Goal: Check status: Check status

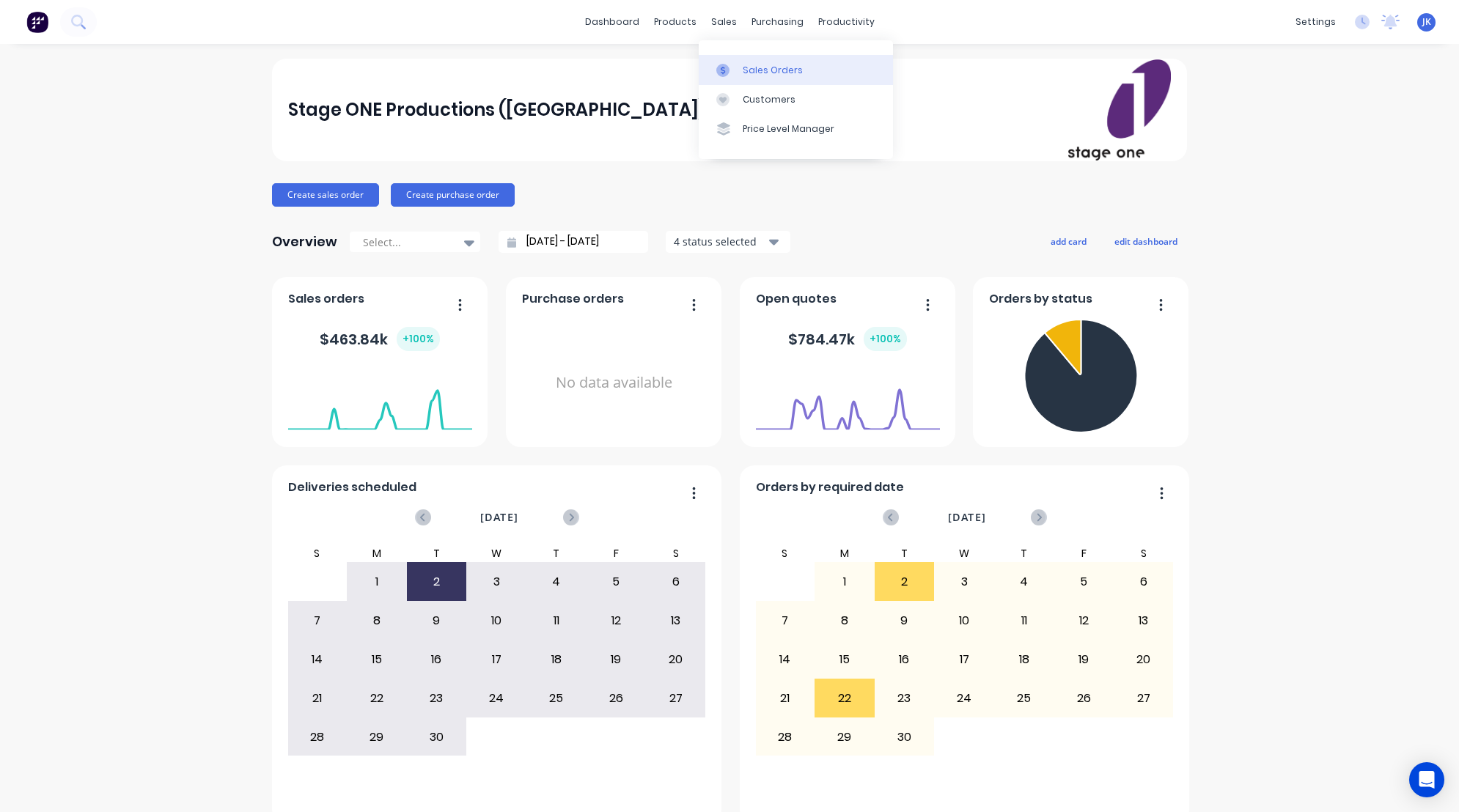
click at [751, 69] on div "Sales Orders" at bounding box center [773, 70] width 61 height 14
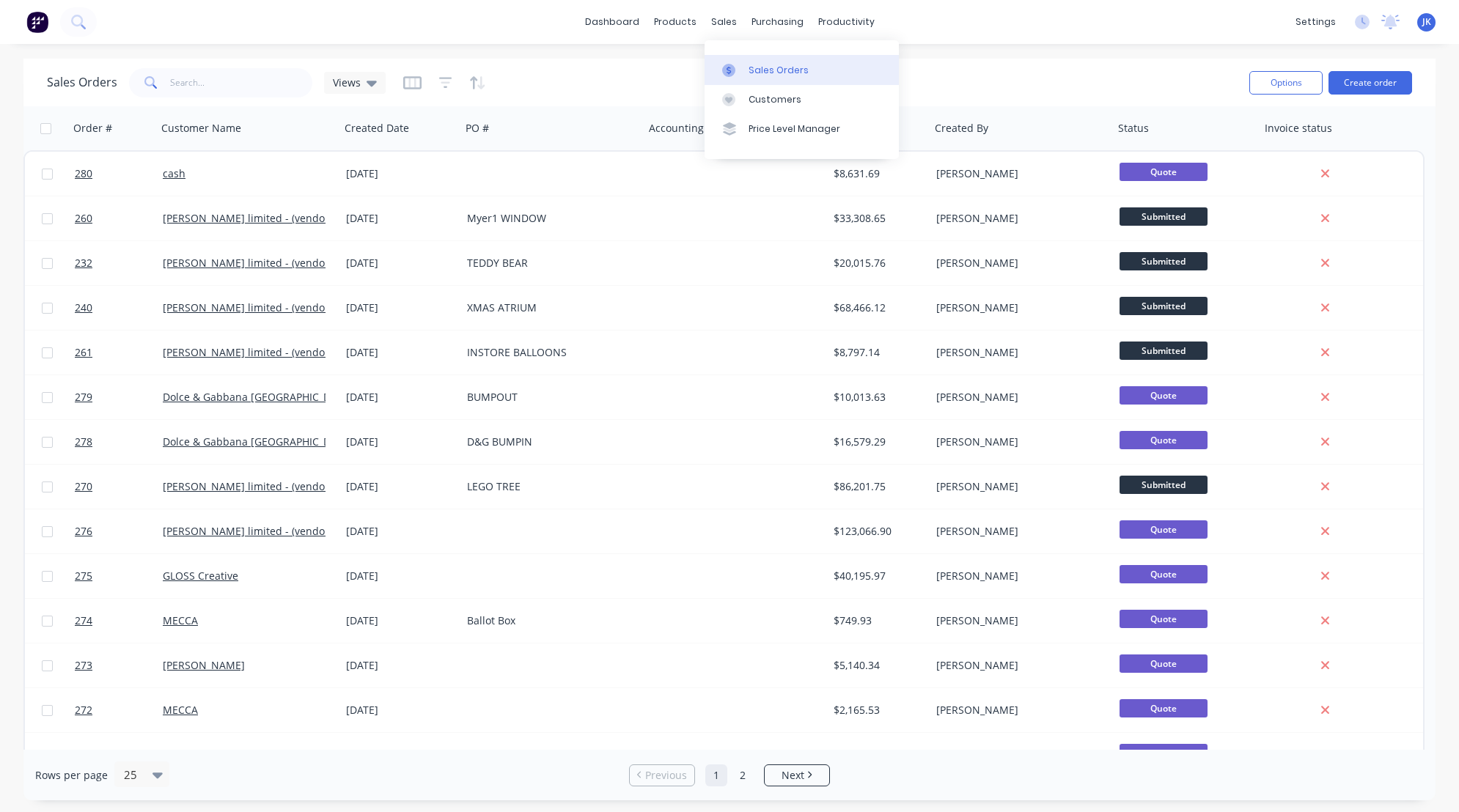
click at [776, 74] on div "Sales Orders" at bounding box center [779, 70] width 61 height 14
click at [213, 79] on input "text" at bounding box center [241, 83] width 143 height 29
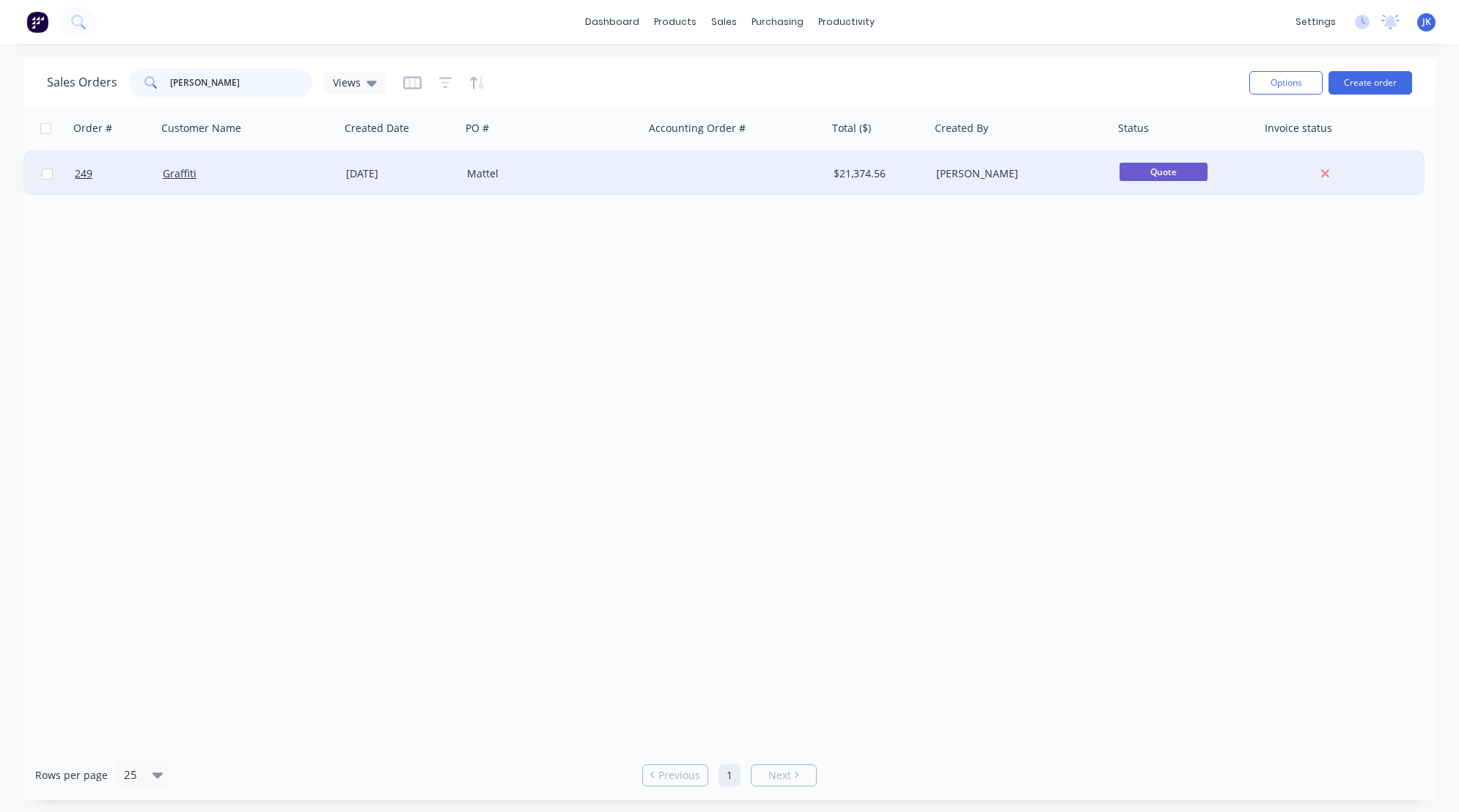
type input "[PERSON_NAME]"
click at [404, 163] on div "[DATE]" at bounding box center [401, 173] width 121 height 44
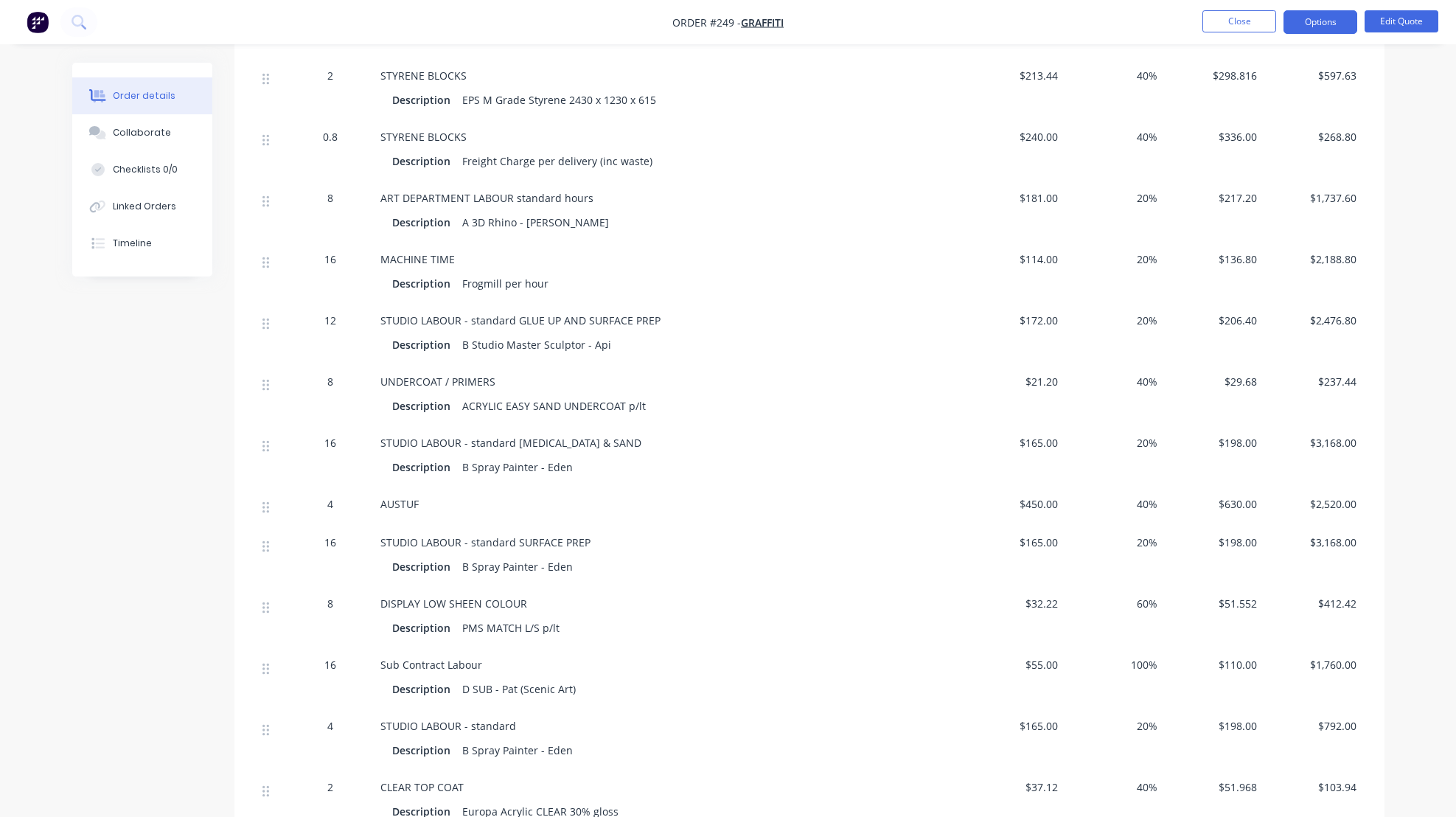
scroll to position [130, 0]
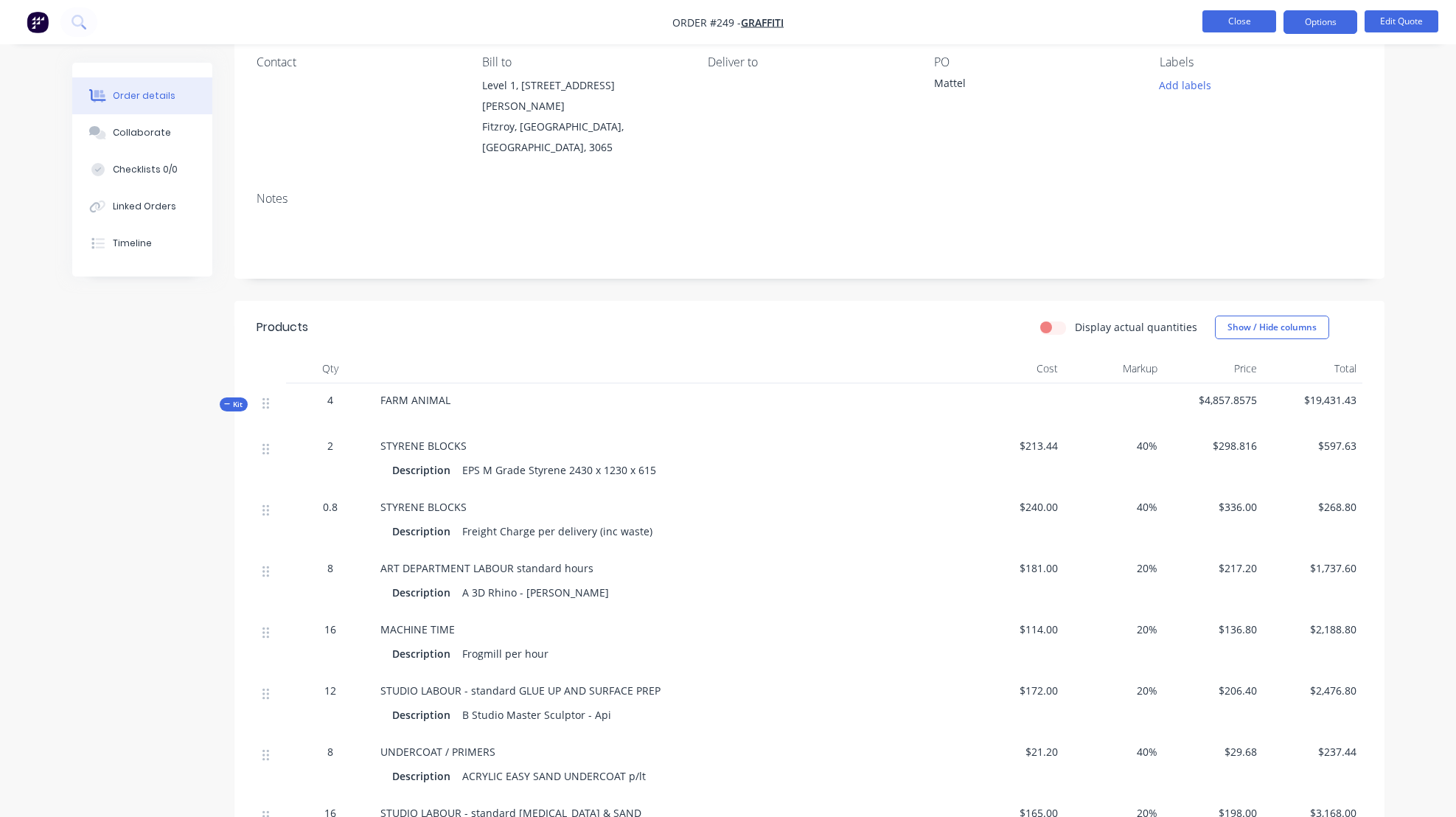
click at [1234, 18] on button "Close" at bounding box center [1239, 22] width 74 height 23
